Goal: Task Accomplishment & Management: Manage account settings

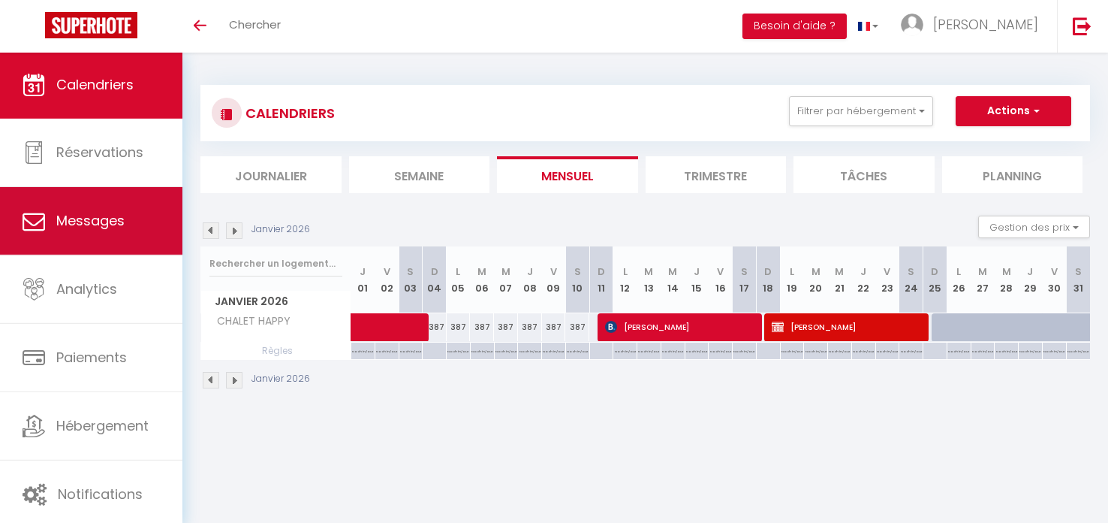
click at [97, 216] on span "Messages" at bounding box center [90, 220] width 68 height 19
select select "message"
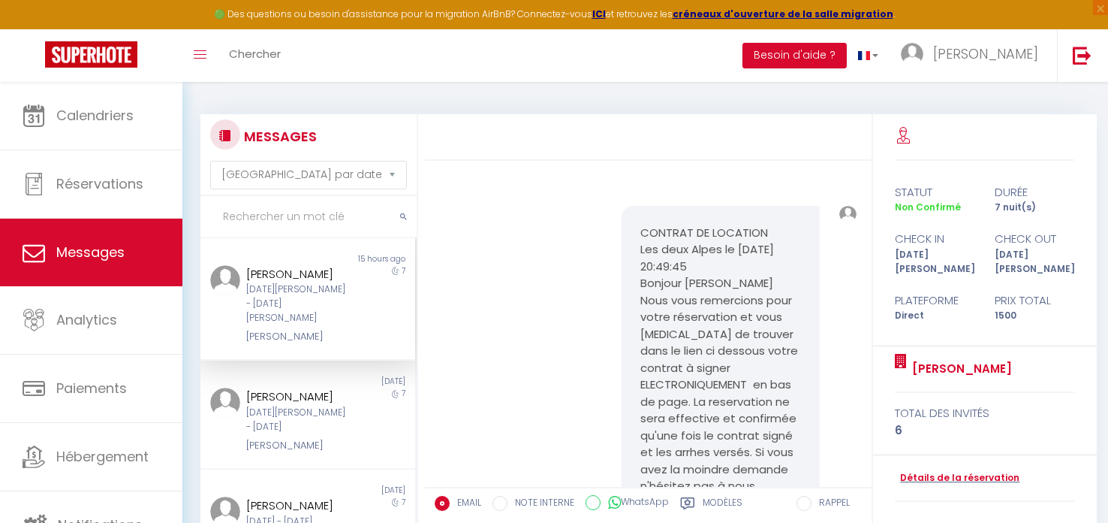
scroll to position [339, 0]
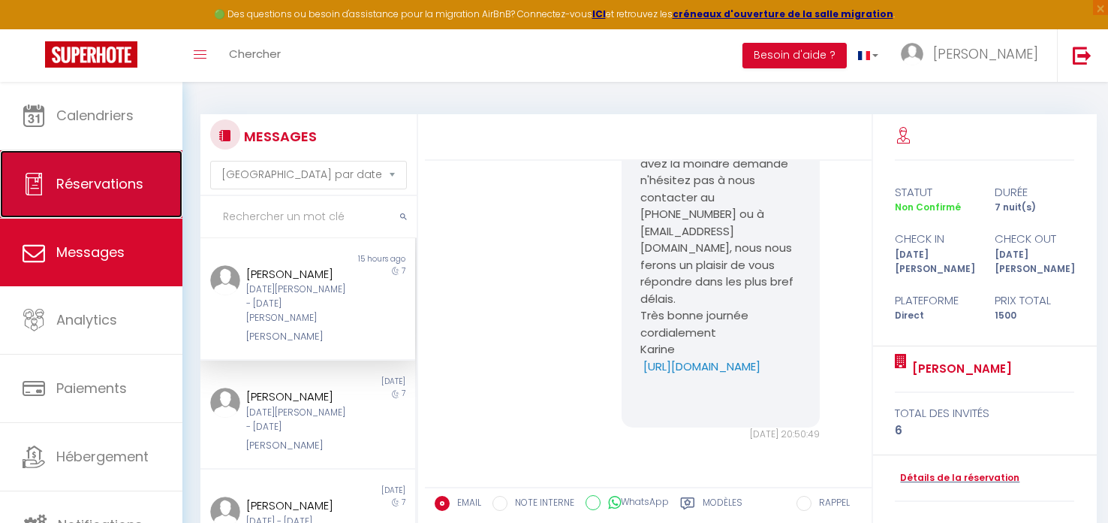
click at [112, 186] on span "Réservations" at bounding box center [99, 183] width 87 height 19
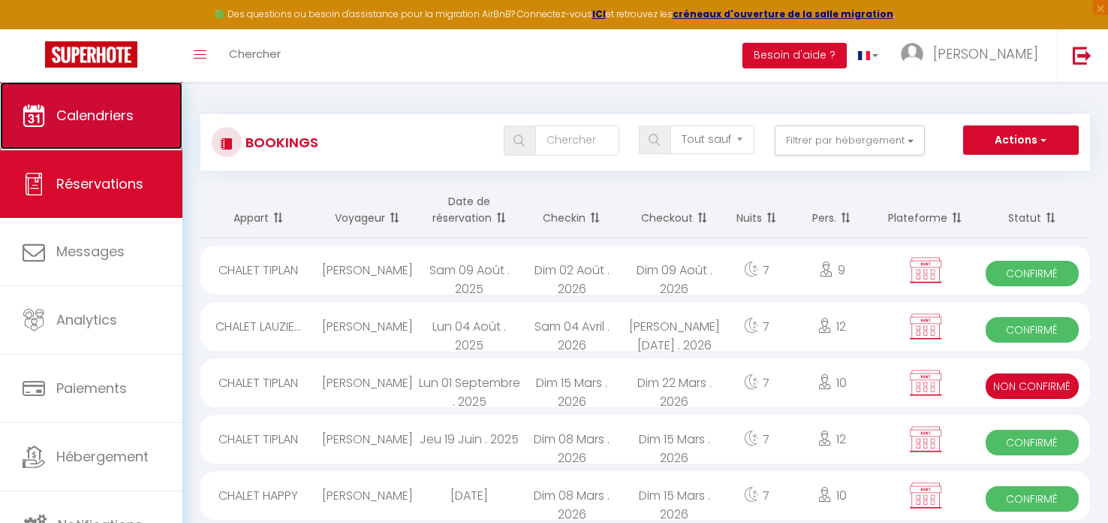
click at [102, 134] on link "Calendriers" at bounding box center [91, 116] width 182 height 68
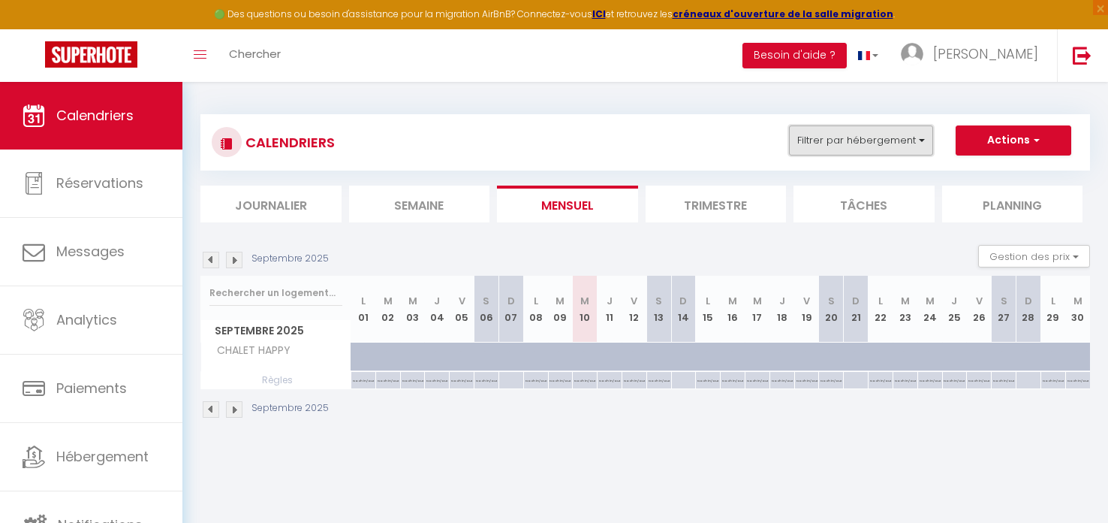
click at [878, 142] on button "Filtrer par hébergement" at bounding box center [861, 140] width 144 height 30
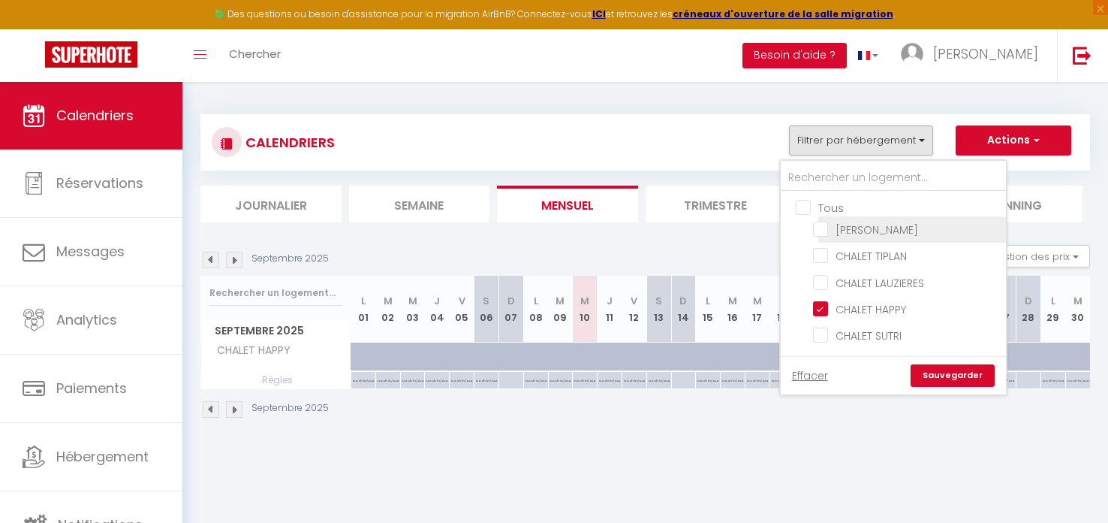
click at [823, 226] on input "[PERSON_NAME]" at bounding box center [907, 228] width 188 height 15
checkbox input "true"
checkbox input "false"
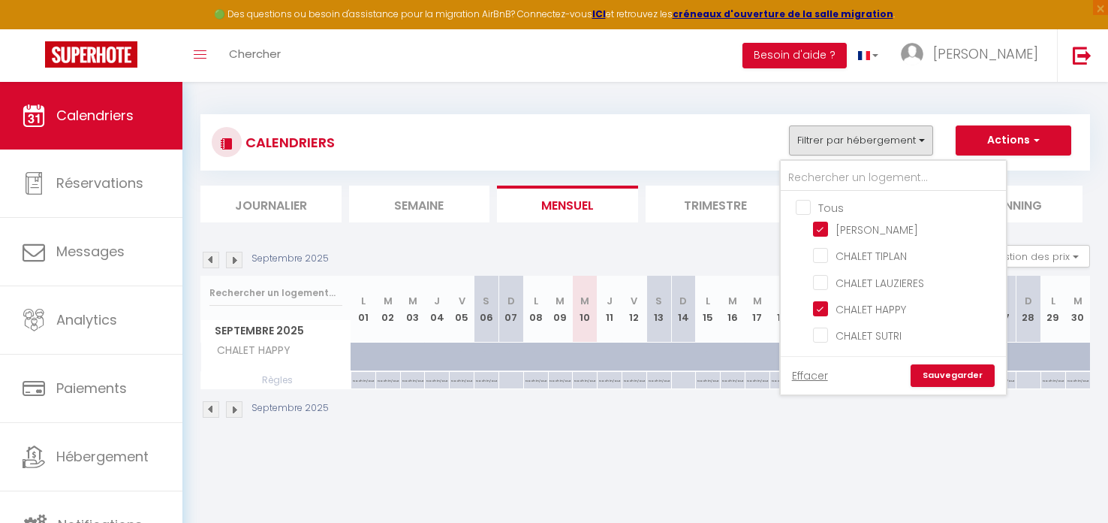
drag, startPoint x: 821, startPoint y: 308, endPoint x: 888, endPoint y: 366, distance: 88.4
click at [821, 309] on input "CHALET HAPPY" at bounding box center [907, 307] width 188 height 15
checkbox input "false"
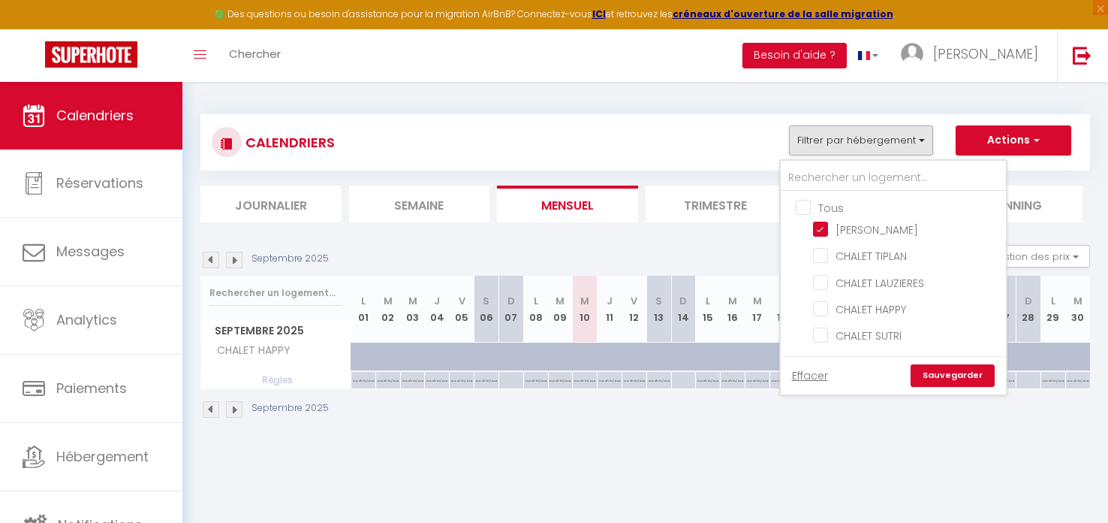
checkbox input "false"
click at [946, 373] on link "Sauvegarder" at bounding box center [953, 375] width 84 height 23
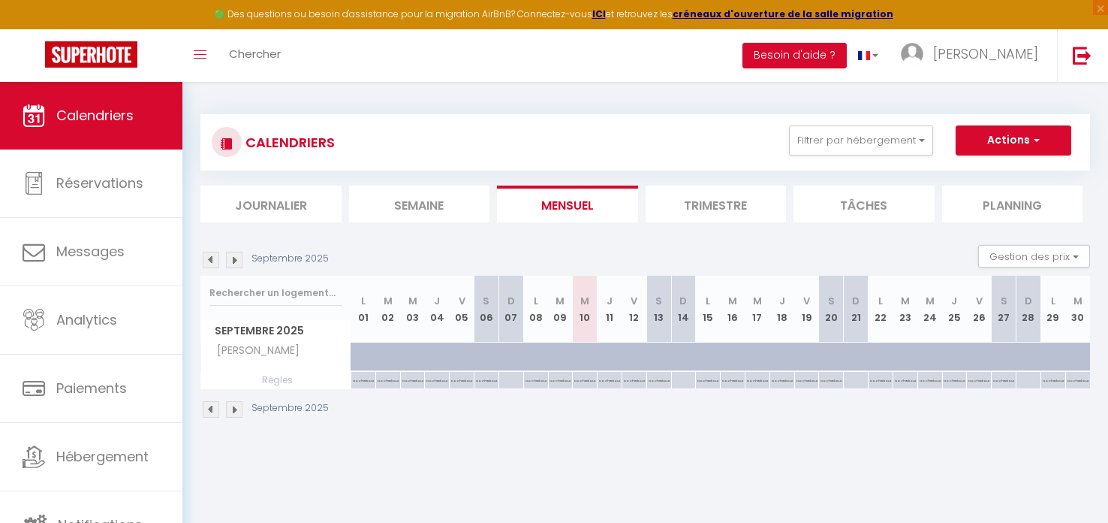
click at [230, 411] on img at bounding box center [234, 409] width 17 height 17
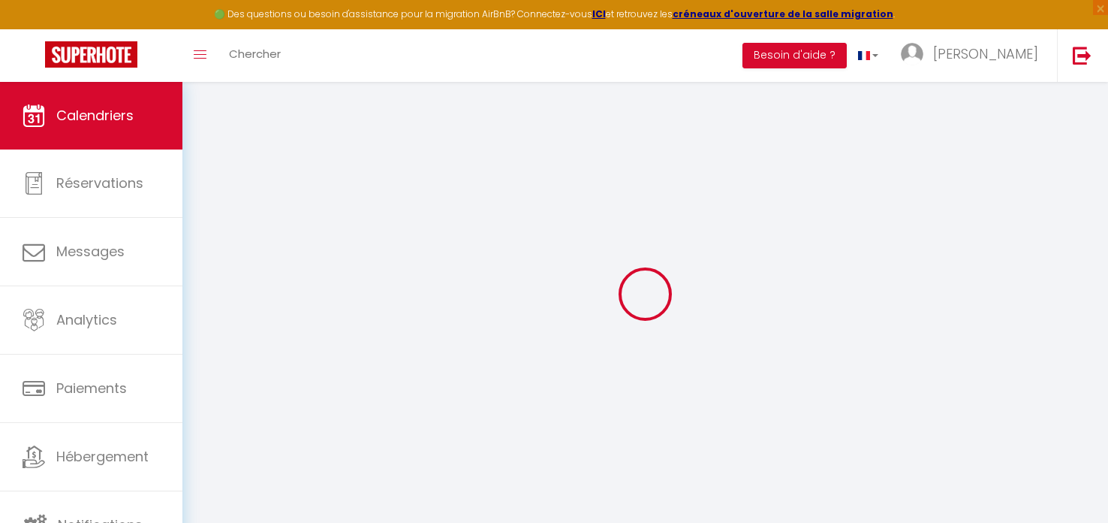
click at [230, 411] on div at bounding box center [645, 293] width 890 height 387
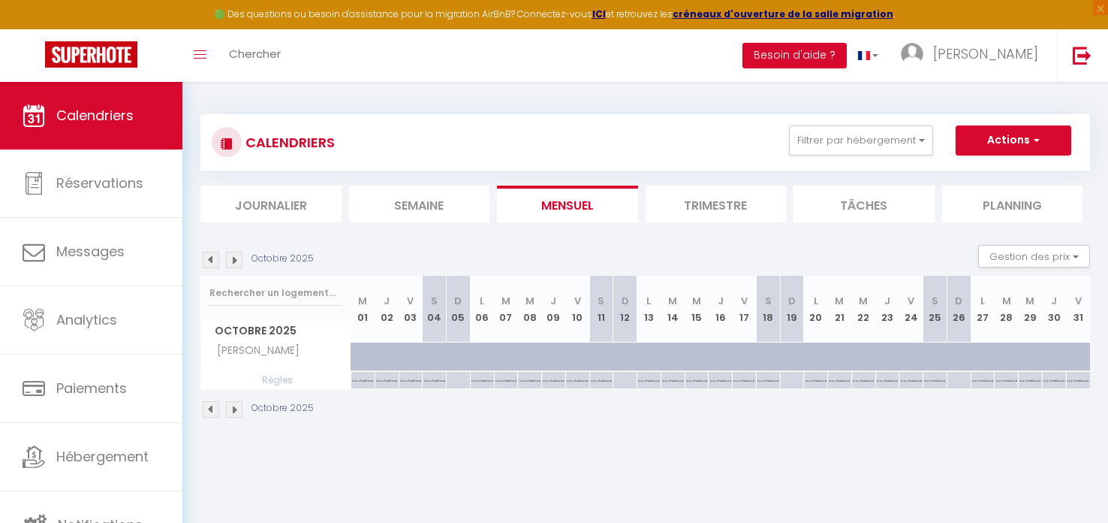
click at [230, 411] on img at bounding box center [234, 409] width 17 height 17
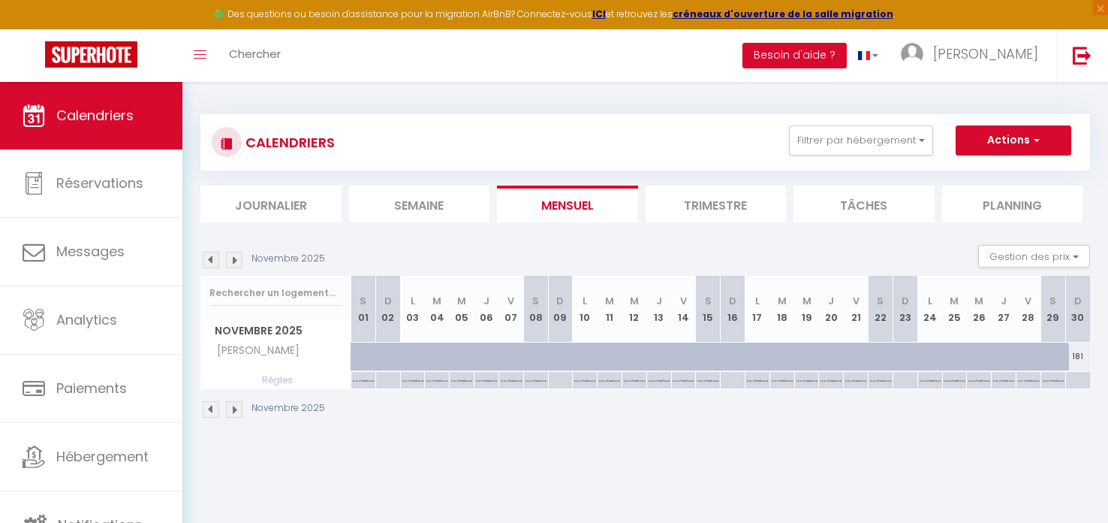
click at [230, 411] on img at bounding box center [234, 409] width 17 height 17
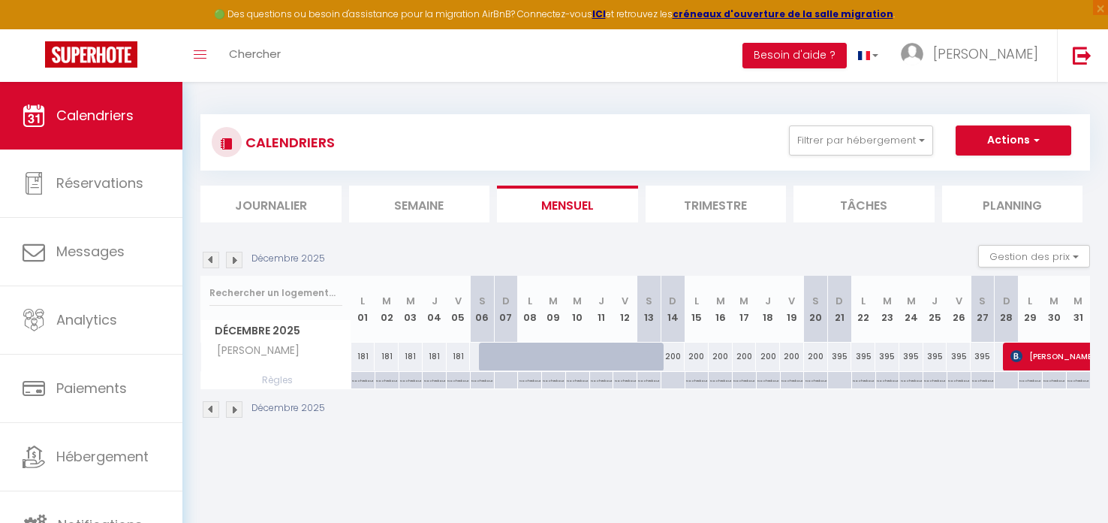
click at [230, 411] on img at bounding box center [234, 409] width 17 height 17
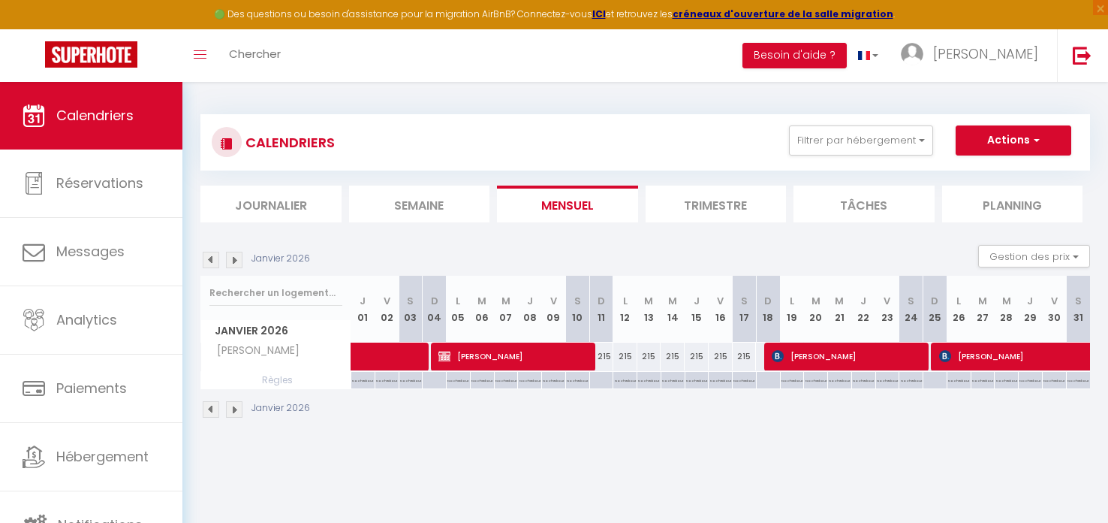
click at [230, 411] on img at bounding box center [234, 409] width 17 height 17
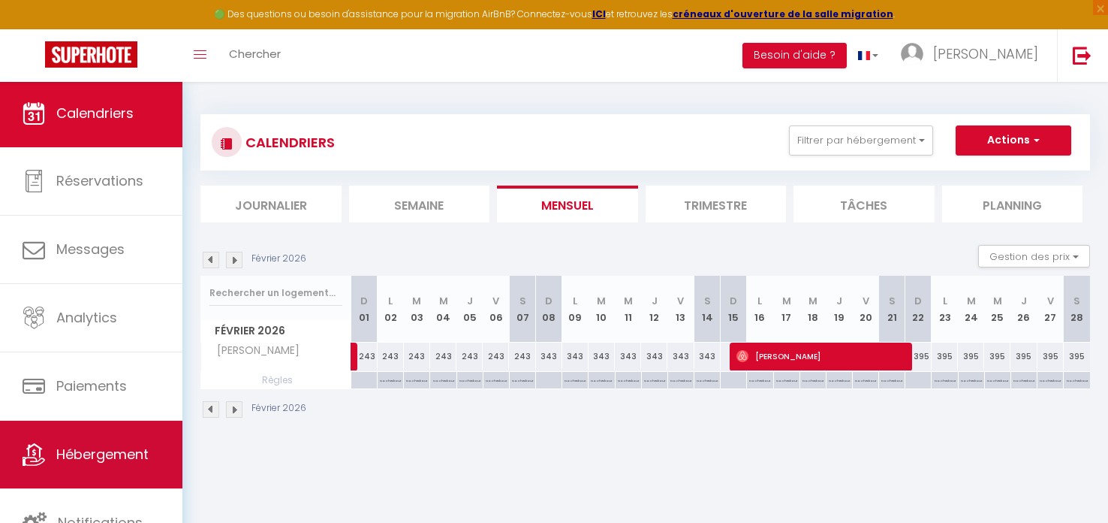
scroll to position [3, 0]
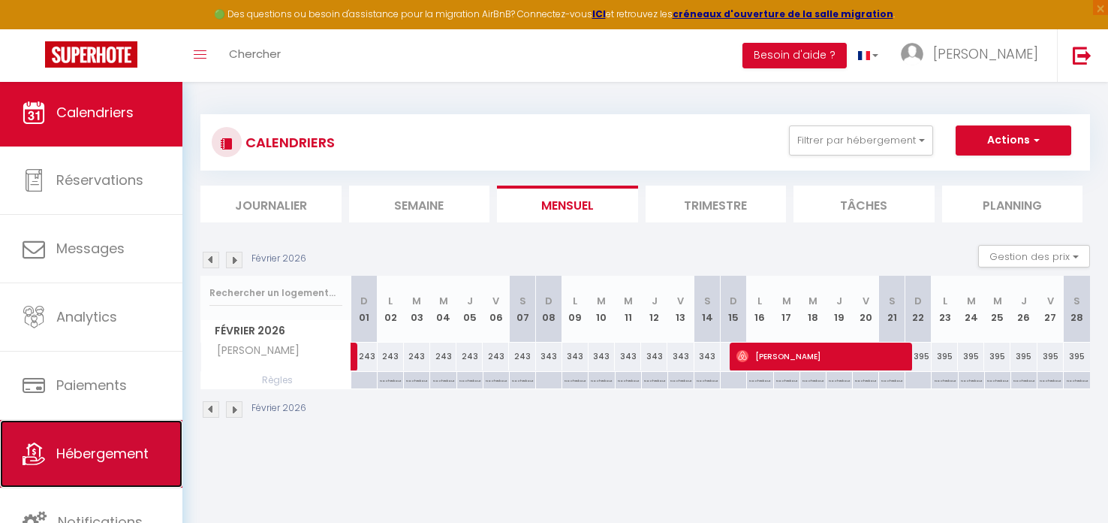
click at [99, 454] on span "Hébergement" at bounding box center [102, 453] width 92 height 19
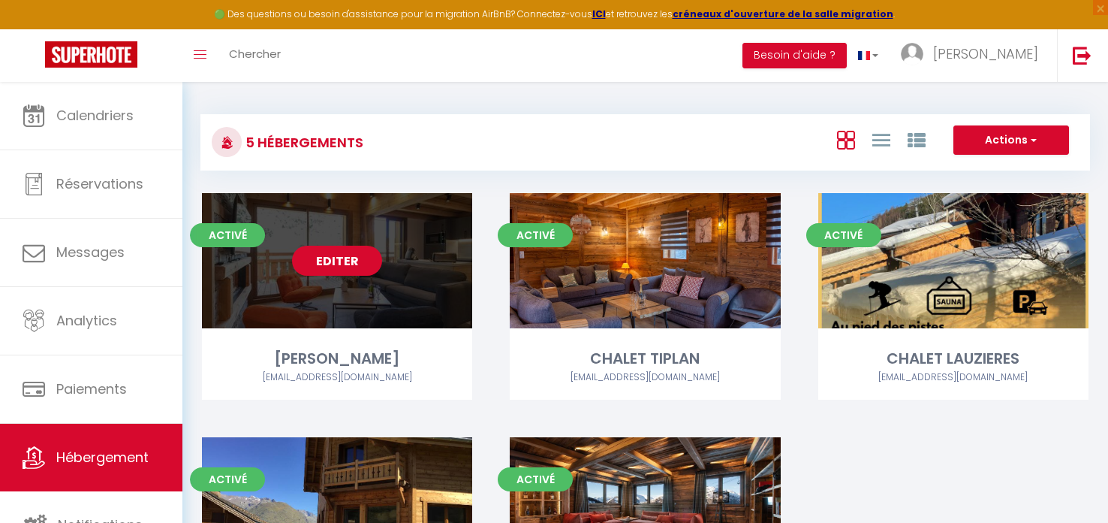
click at [344, 259] on link "Editer" at bounding box center [337, 261] width 90 height 30
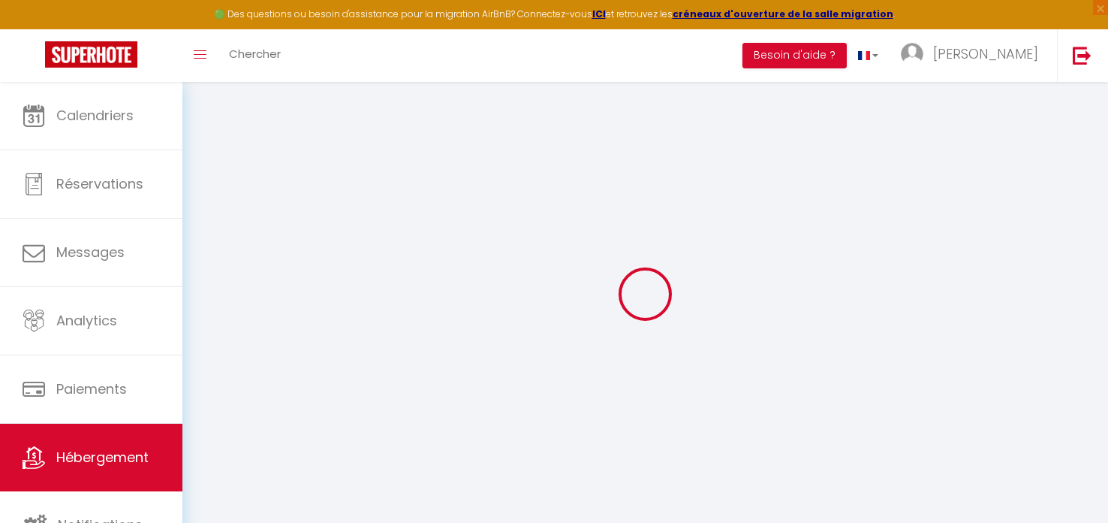
select select "+ 22 %"
select select "+ 15 %"
checkbox input "false"
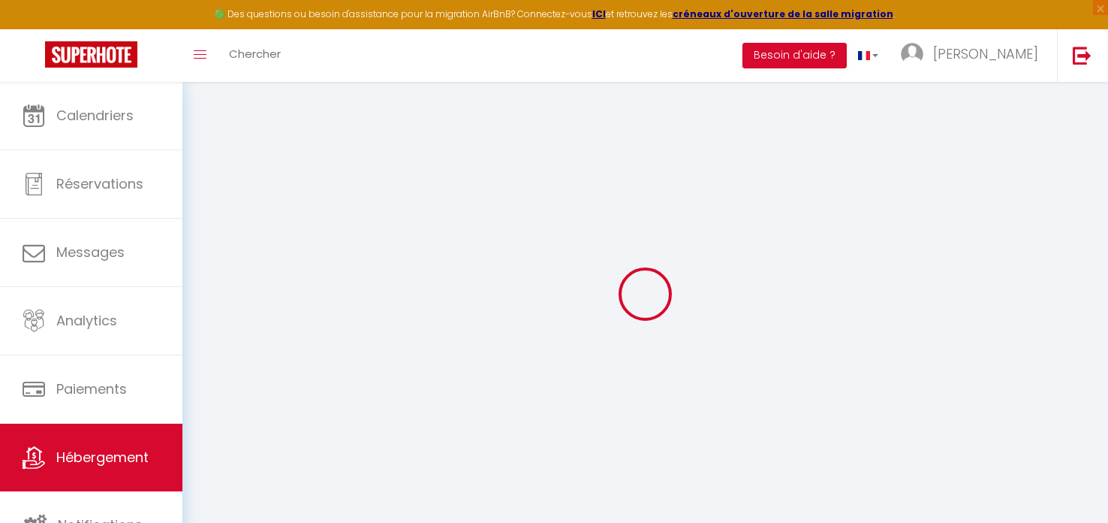
checkbox input "false"
select select "16:00"
select select "20:00"
select select "10:00"
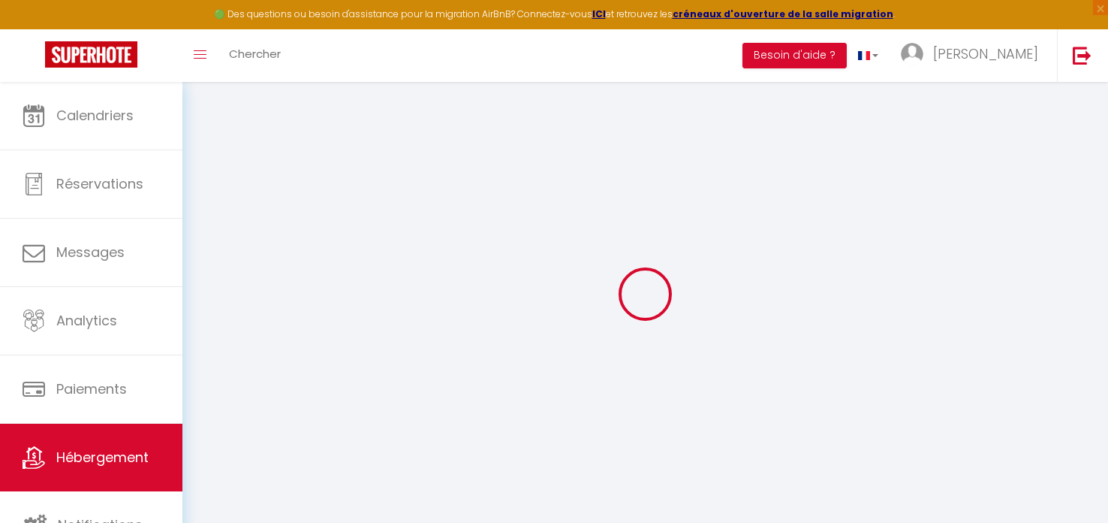
select select "30"
select select "120"
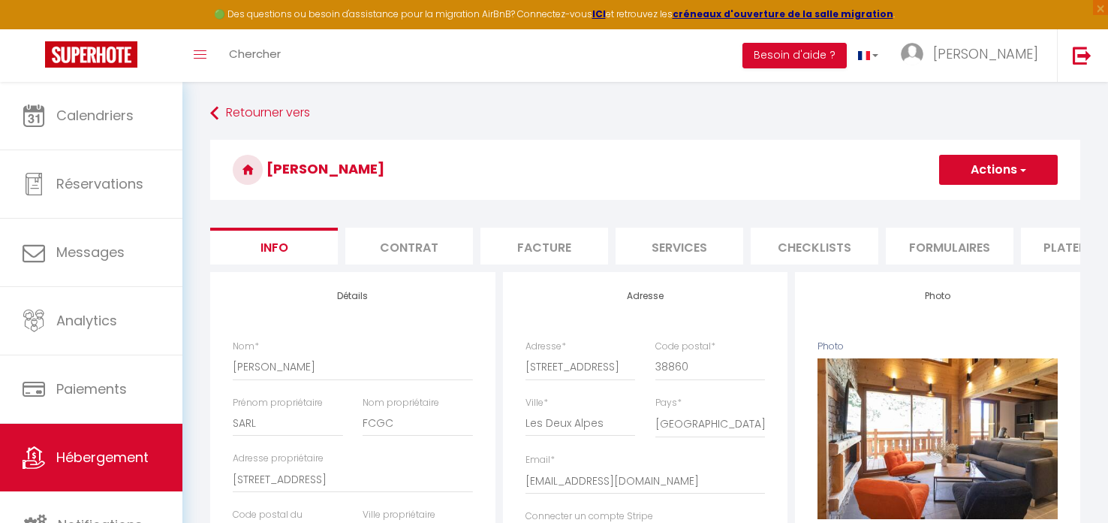
checkbox input "false"
select select "365"
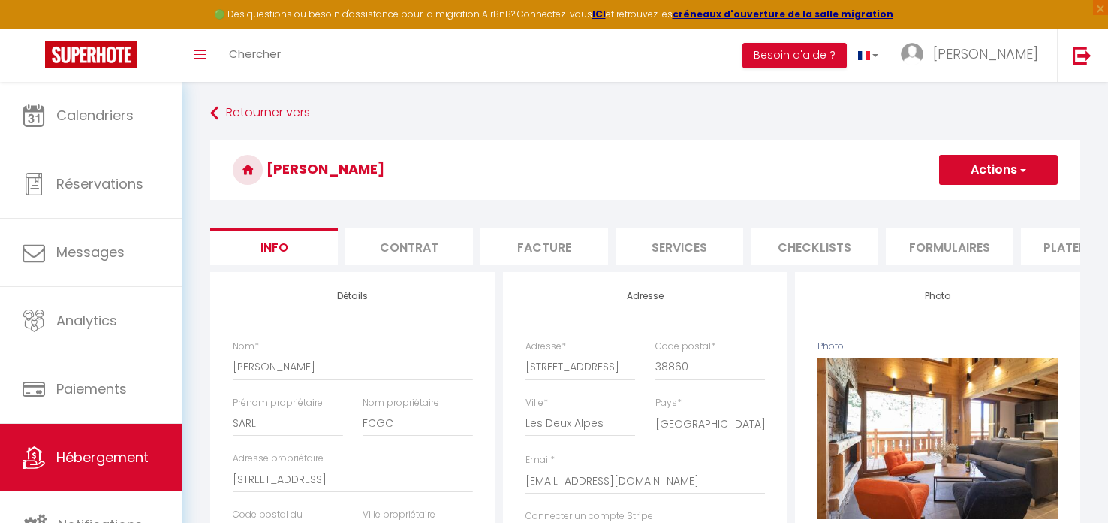
select select "well_reviewed_guests"
select select "EUR"
select select "8407-1480194504994956964"
click at [1050, 250] on li "Plateformes" at bounding box center [1085, 246] width 128 height 37
